Goal: Check status: Check status

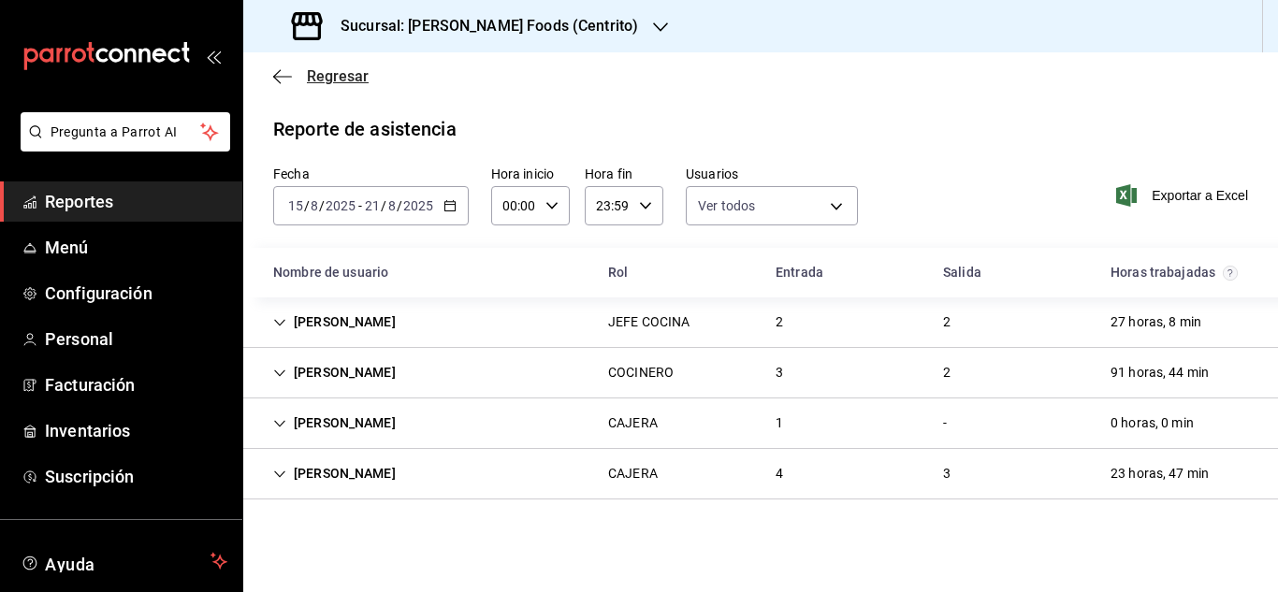
click at [282, 79] on icon "button" at bounding box center [282, 76] width 19 height 17
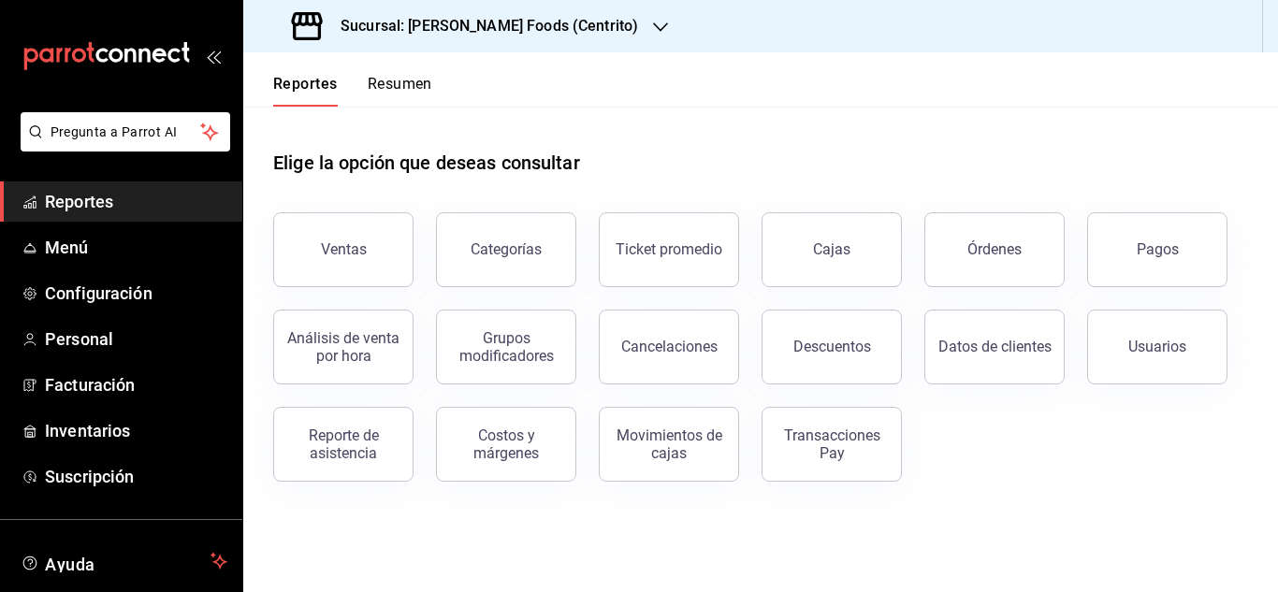
click at [1155, 296] on div "Usuarios" at bounding box center [1145, 335] width 163 height 97
click at [1151, 264] on button "Pagos" at bounding box center [1157, 249] width 140 height 75
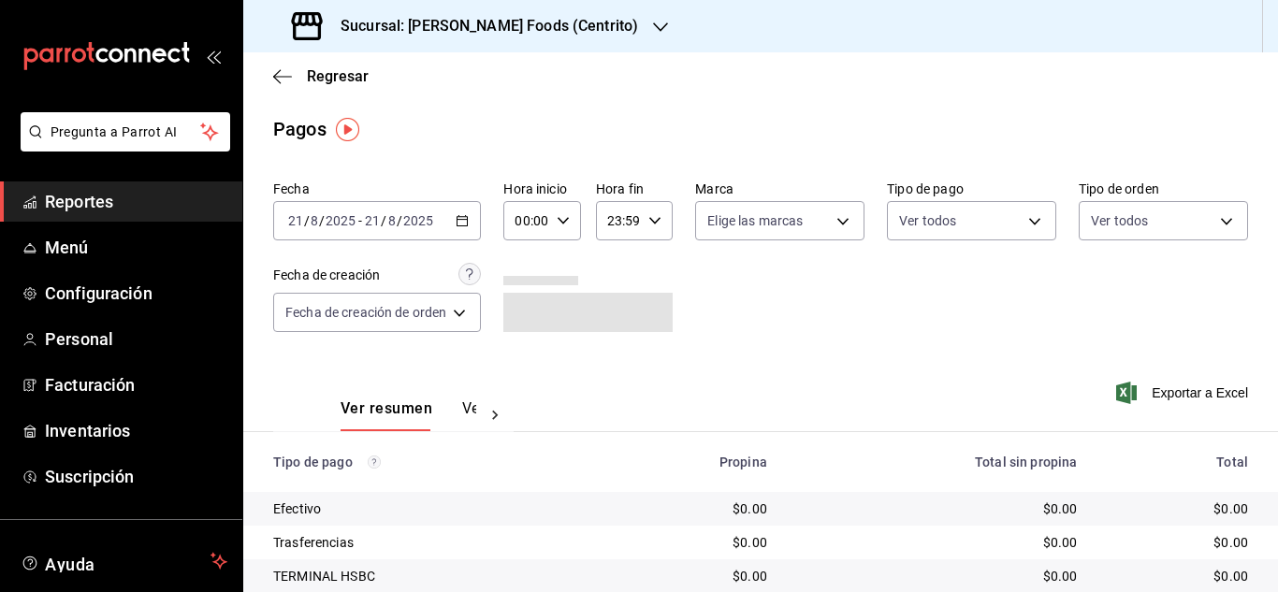
click at [469, 224] on icon "button" at bounding box center [461, 220] width 13 height 13
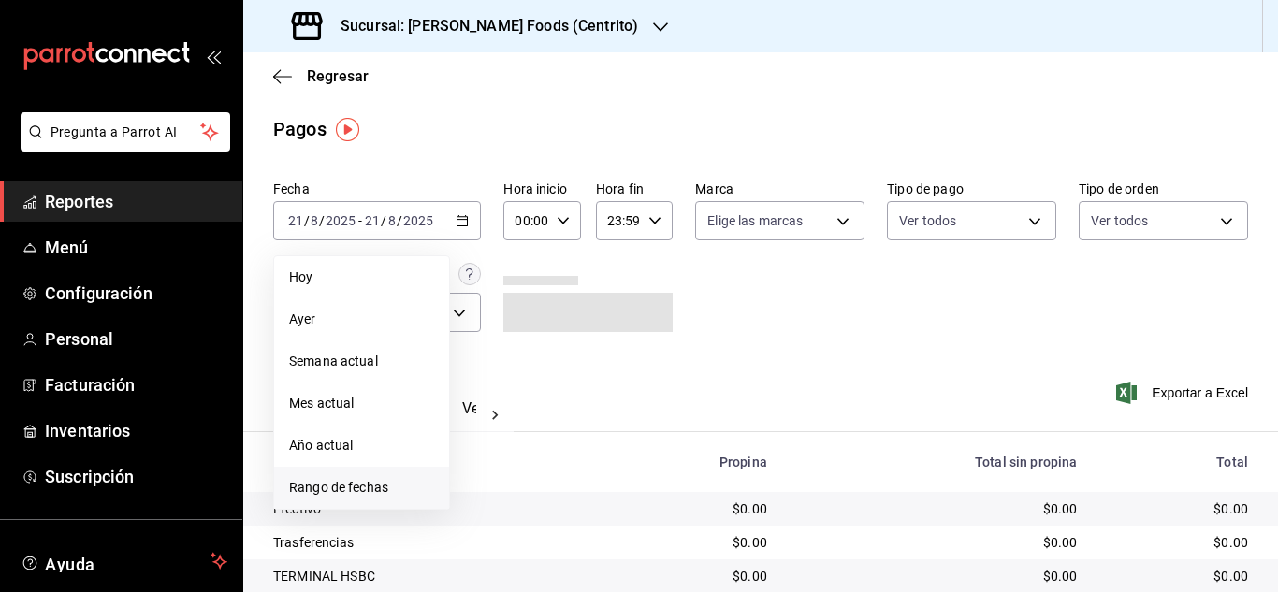
click at [385, 483] on span "Rango de fechas" at bounding box center [361, 488] width 145 height 20
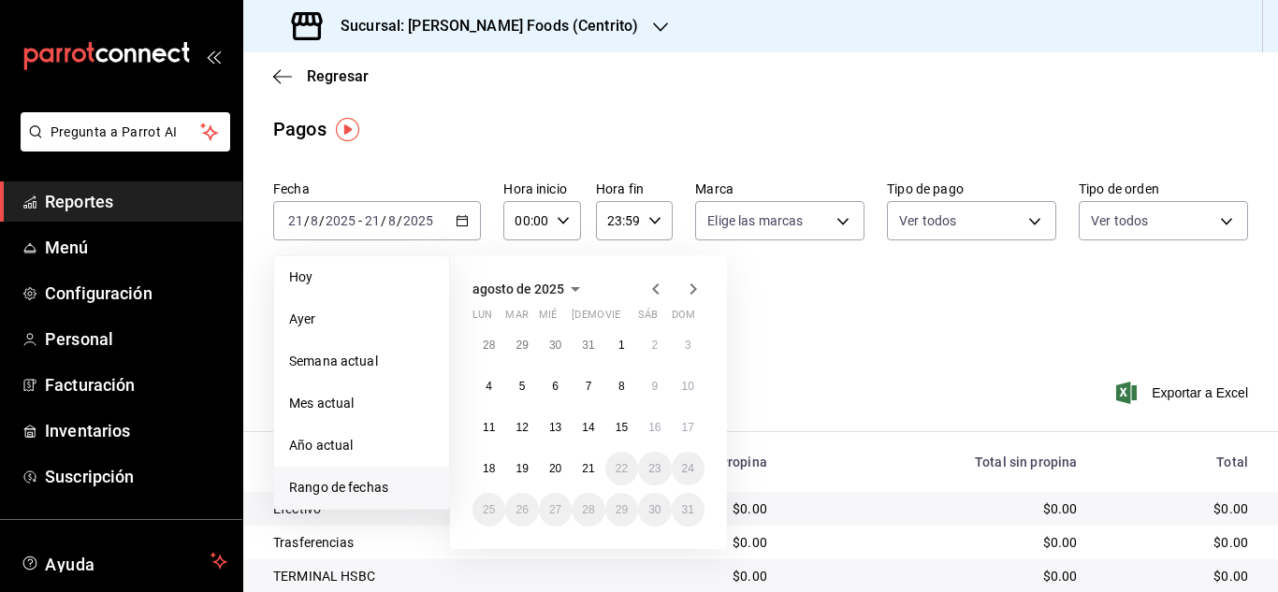
click at [734, 468] on div "[DATE] lun mar mié jue vie sáb dom 28 29 30 31 1 2 3 4 5 6 7 8 9 10 11 12 13 14…" at bounding box center [613, 394] width 327 height 309
click at [875, 312] on div "Fecha [DATE] [DATE] - [DATE] [DATE] [DATE] [DATE] Semana actual Mes actual Año …" at bounding box center [760, 263] width 975 height 181
